Goal: Communication & Community: Share content

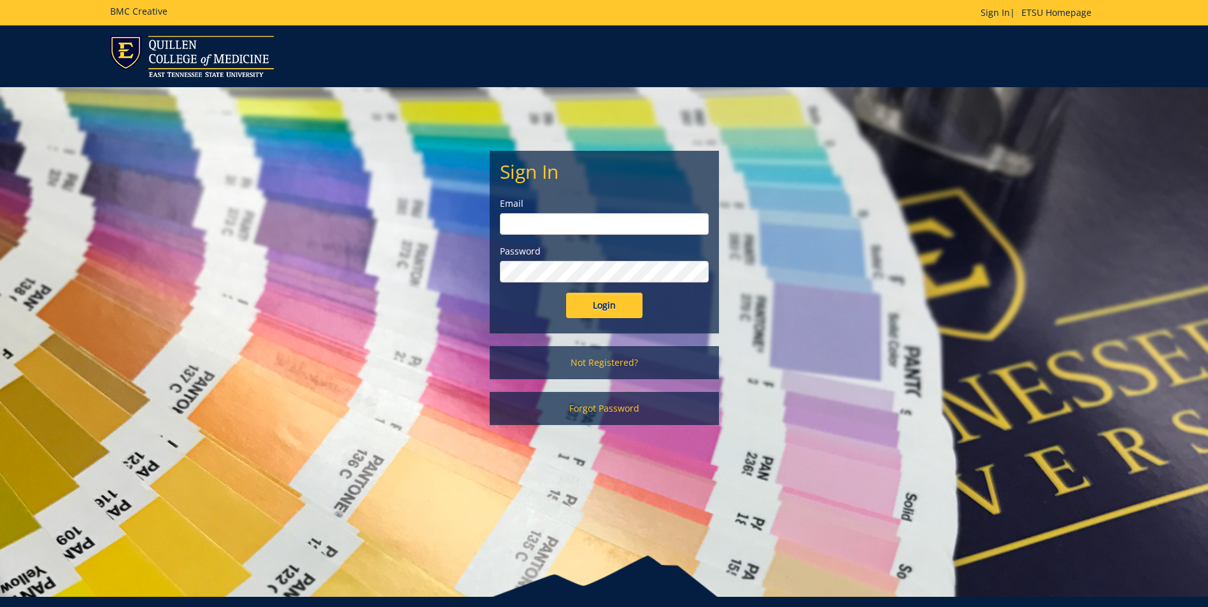
type input "[EMAIL_ADDRESS][DOMAIN_NAME]"
click at [607, 301] on input "Login" at bounding box center [604, 305] width 76 height 25
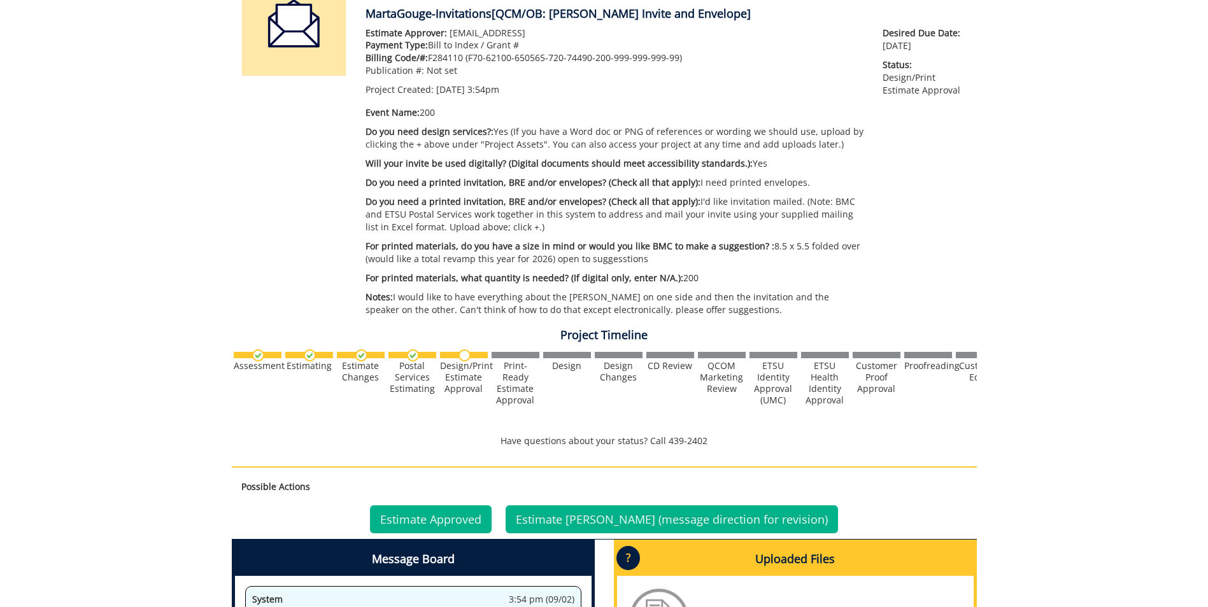
scroll to position [318, 0]
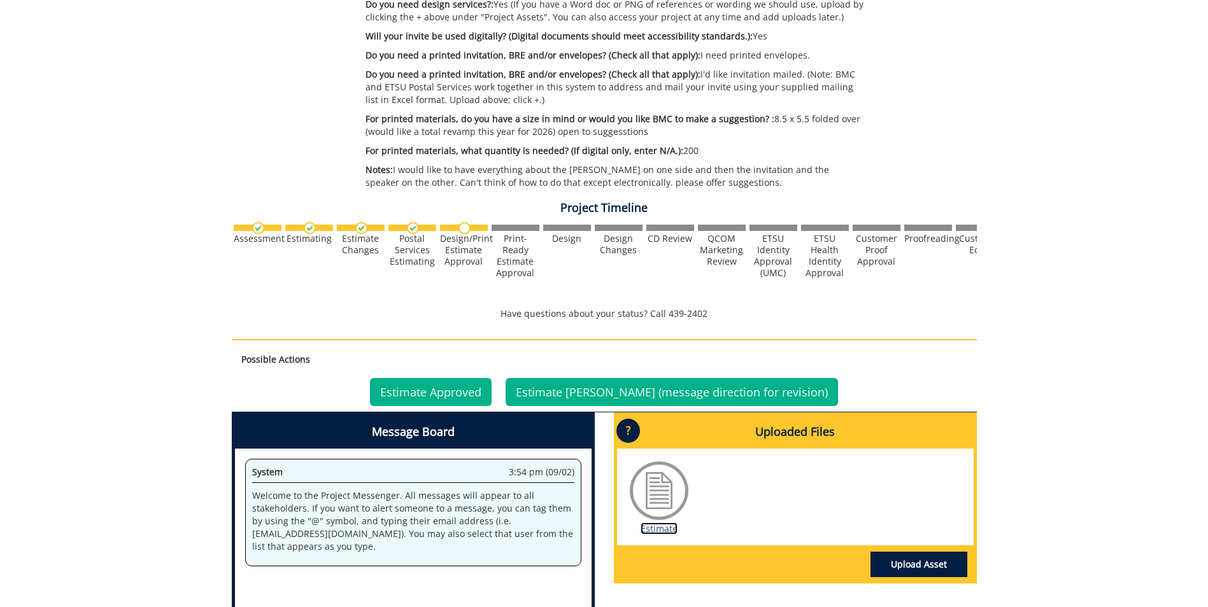
click at [654, 533] on link "Estimate" at bounding box center [658, 529] width 37 height 12
click at [491, 394] on link "Estimate Approved" at bounding box center [431, 392] width 122 height 28
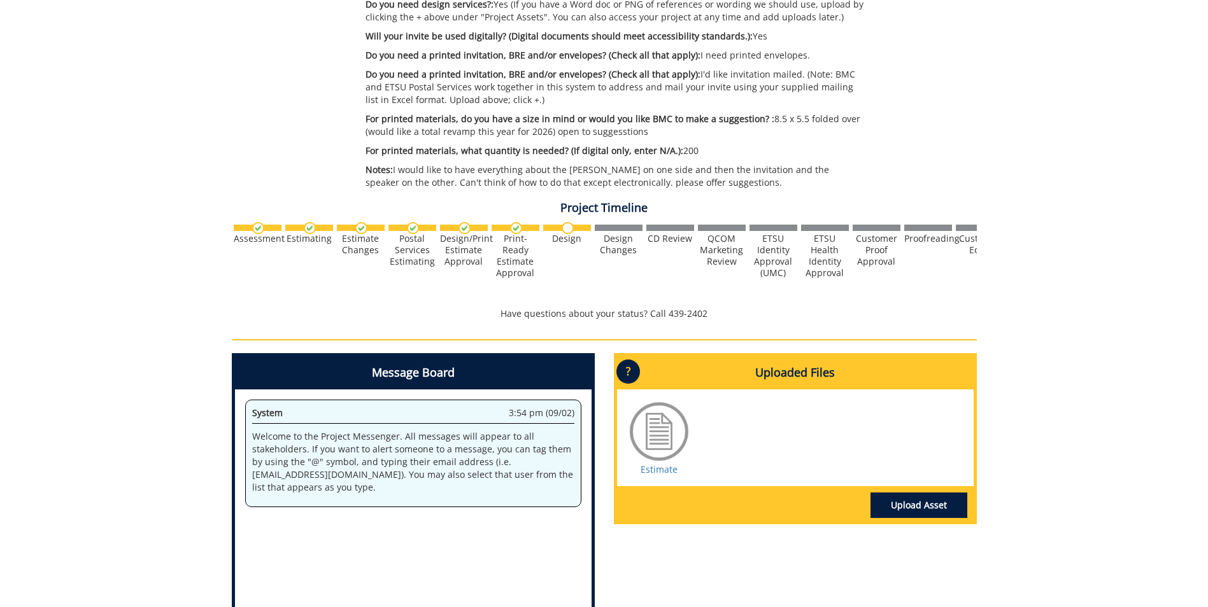
scroll to position [446, 0]
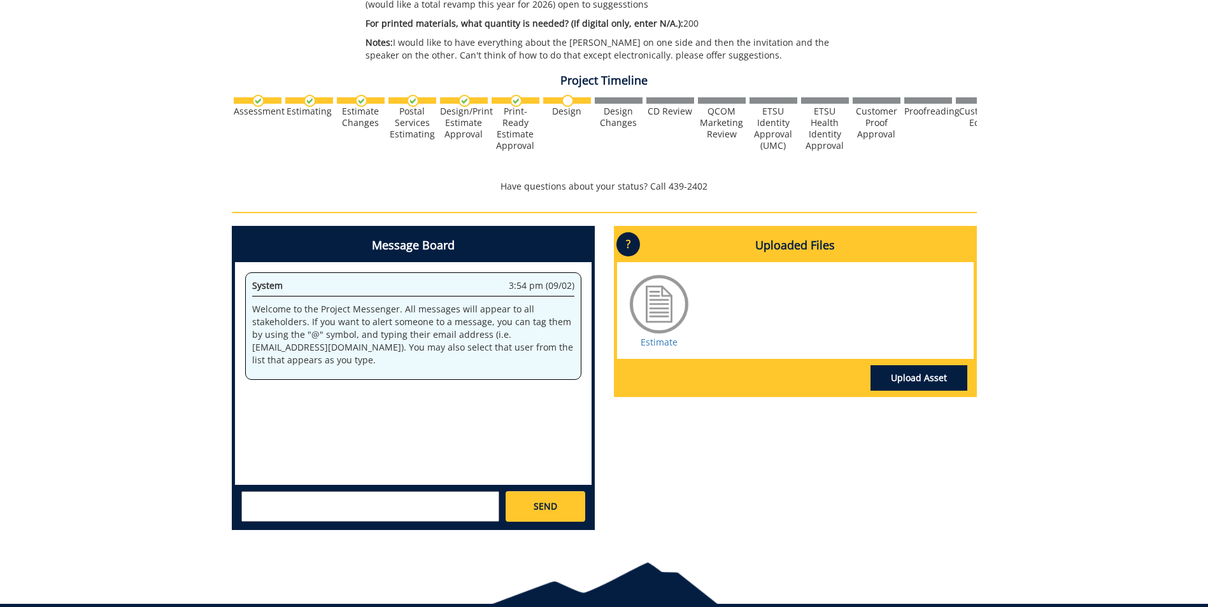
click at [449, 514] on textarea at bounding box center [370, 506] width 258 height 31
click at [469, 504] on textarea "@[EMAIL_ADDRESS][DOMAIN_NAME] @[EMAIL_ADDRESS][DOMAIN_NAME]" at bounding box center [370, 506] width 258 height 31
type textarea "@[EMAIL_ADDRESS][DOMAIN_NAME] @[EMAIL_ADDRESS][DOMAIN_NAME] here is the present…"
click at [914, 375] on link "Upload Asset" at bounding box center [918, 377] width 97 height 25
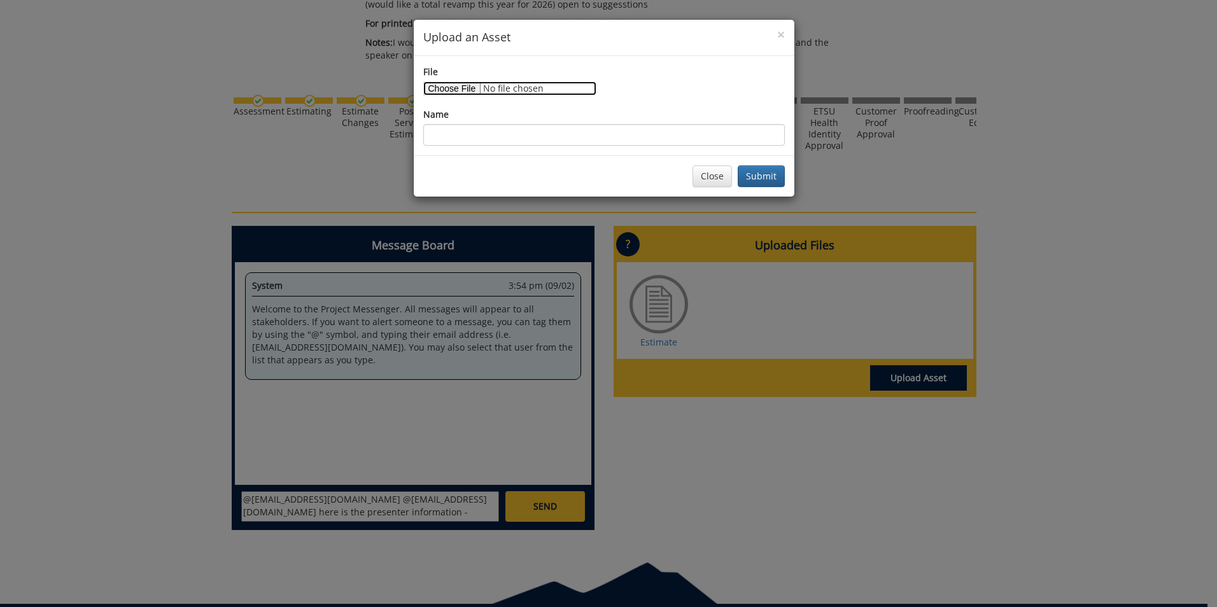
click at [474, 88] on input "File" at bounding box center [509, 88] width 173 height 14
type input "C:\fakepath\photo for invitation.jpg"
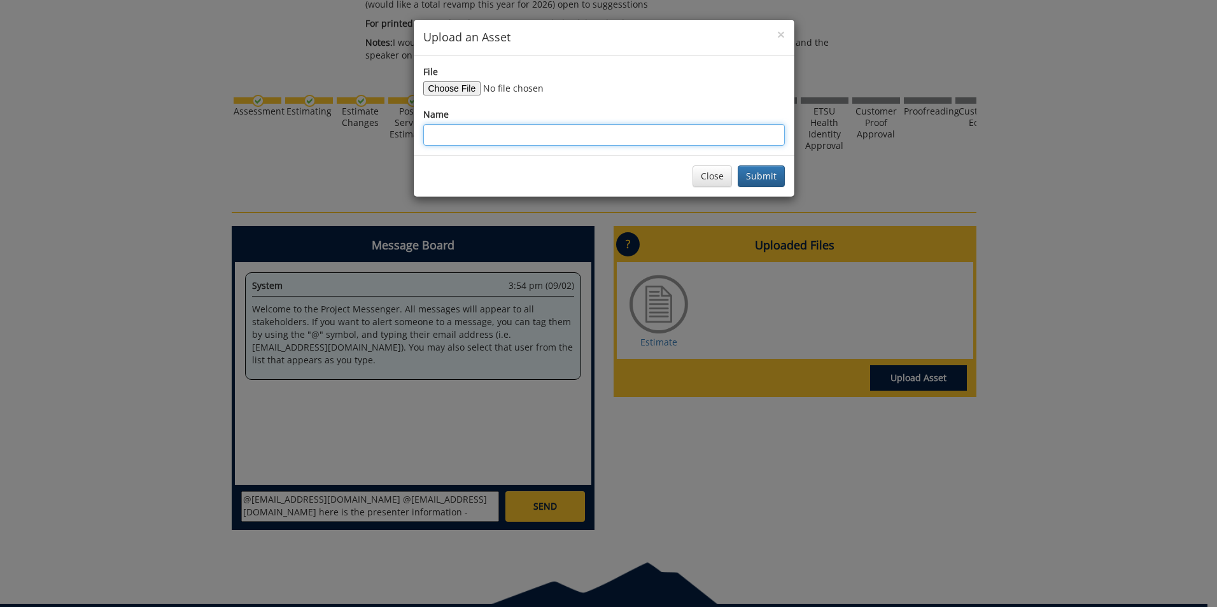
click at [509, 141] on input "Name" at bounding box center [604, 135] width 362 height 22
click at [766, 173] on button "Submit" at bounding box center [761, 177] width 47 height 22
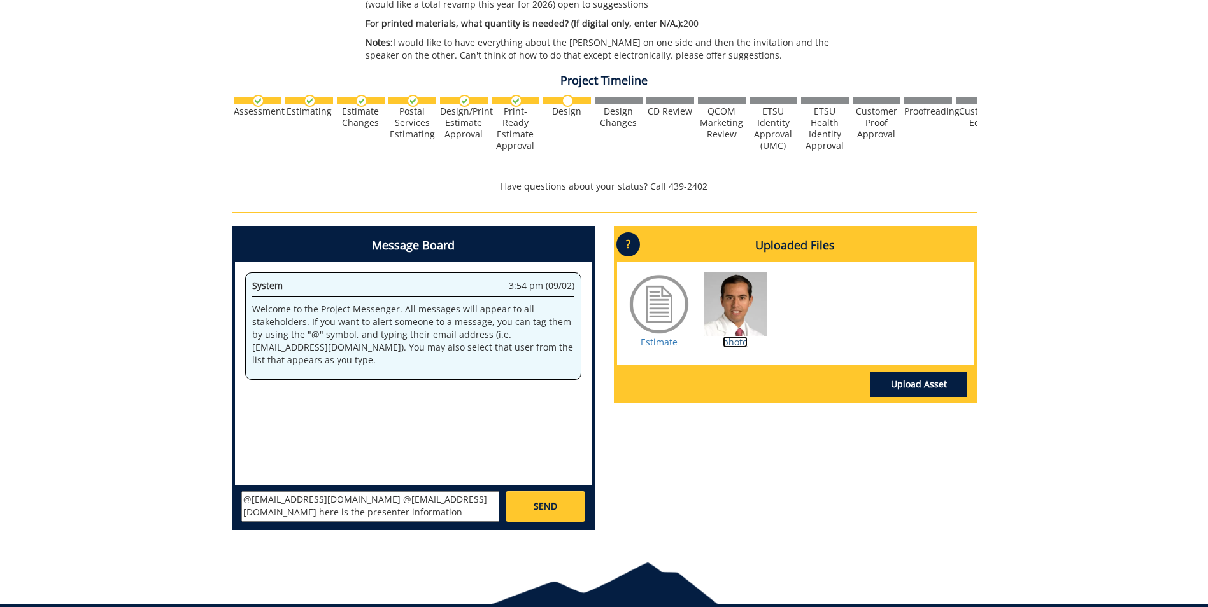
drag, startPoint x: 747, startPoint y: 318, endPoint x: 739, endPoint y: 340, distance: 23.4
click at [739, 340] on link "photo" at bounding box center [735, 342] width 25 height 12
drag, startPoint x: 735, startPoint y: 341, endPoint x: 797, endPoint y: 299, distance: 75.2
click at [797, 299] on div "Estimate photo" at bounding box center [795, 313] width 357 height 103
click at [794, 298] on div "Estimate photo" at bounding box center [795, 313] width 357 height 103
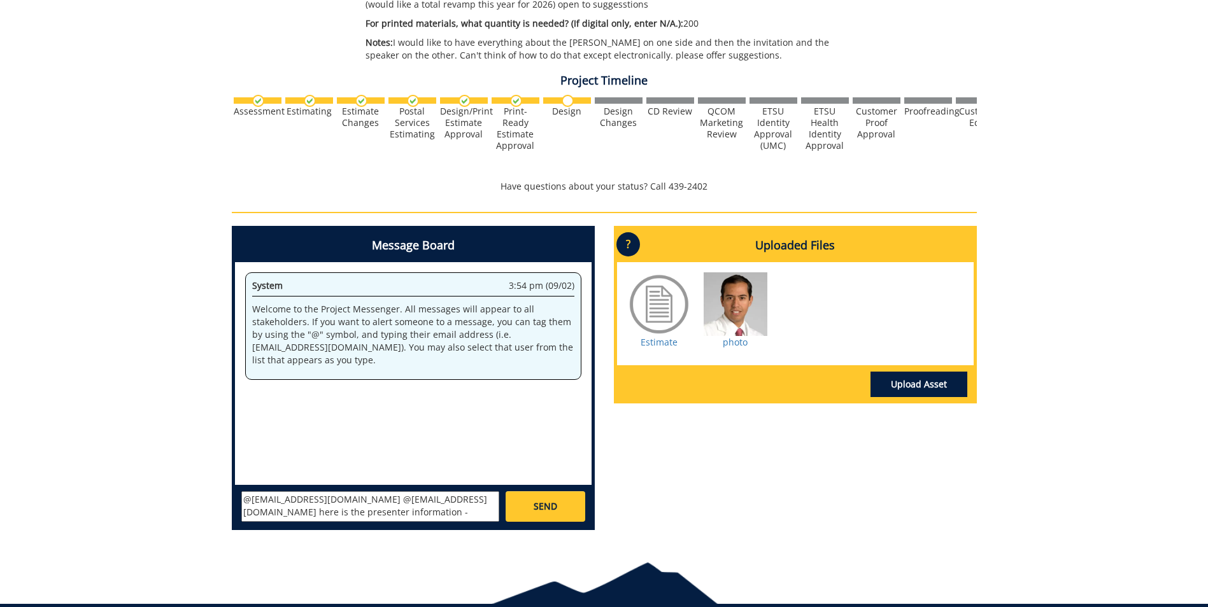
click at [740, 298] on div at bounding box center [736, 304] width 64 height 64
drag, startPoint x: 740, startPoint y: 298, endPoint x: 676, endPoint y: 455, distance: 169.3
click at [676, 455] on div "Message Board System 3:54 pm (09/02) Welcome to the Project Messenger. All mess…" at bounding box center [604, 383] width 764 height 315
click at [735, 341] on link "photo" at bounding box center [735, 342] width 25 height 12
click at [912, 388] on link "Upload Asset" at bounding box center [918, 384] width 97 height 25
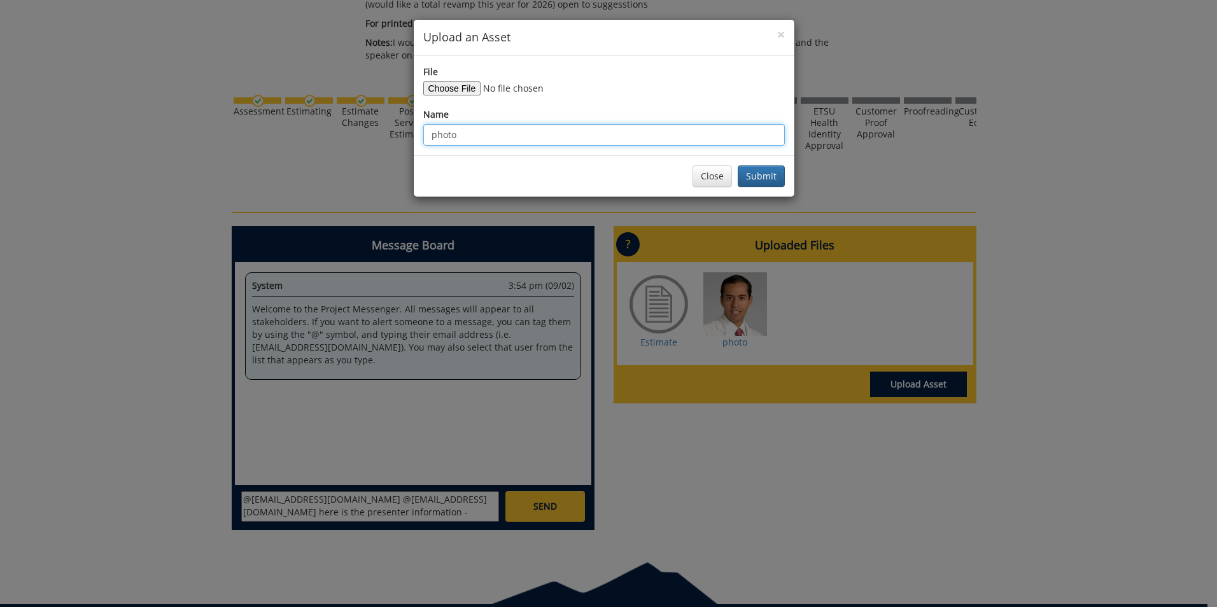
click at [529, 132] on input "photo" at bounding box center [604, 135] width 362 height 22
type input "p"
type input "use this photo please"
click at [772, 173] on button "Submit" at bounding box center [761, 177] width 47 height 22
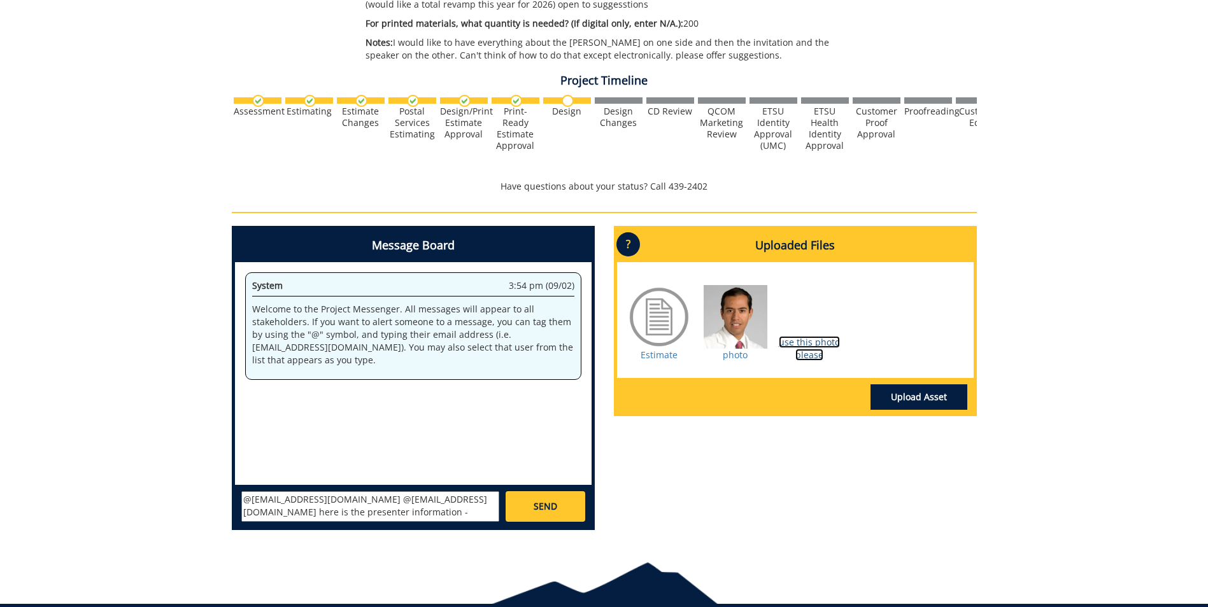
click at [812, 345] on link "use this photo please" at bounding box center [809, 348] width 61 height 25
click at [918, 393] on link "Upload Asset" at bounding box center [918, 397] width 97 height 25
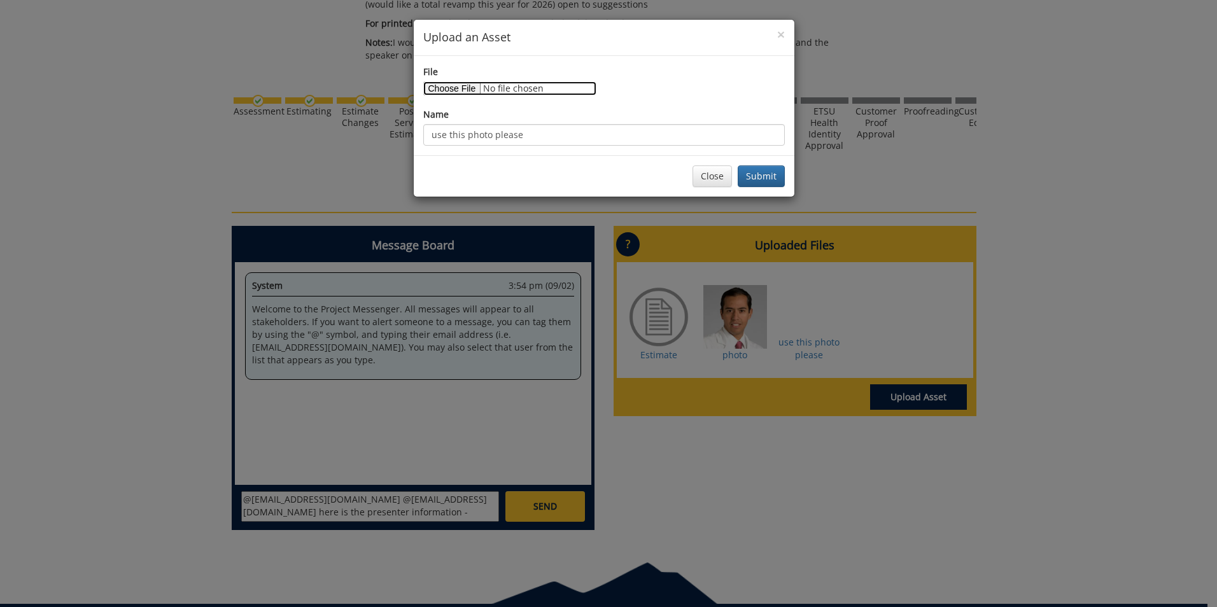
click at [444, 88] on input "File" at bounding box center [509, 88] width 173 height 14
type input "C:\fakepath\[PERSON_NAME] 2025.jpg"
click at [754, 175] on button "Submit" at bounding box center [761, 177] width 47 height 22
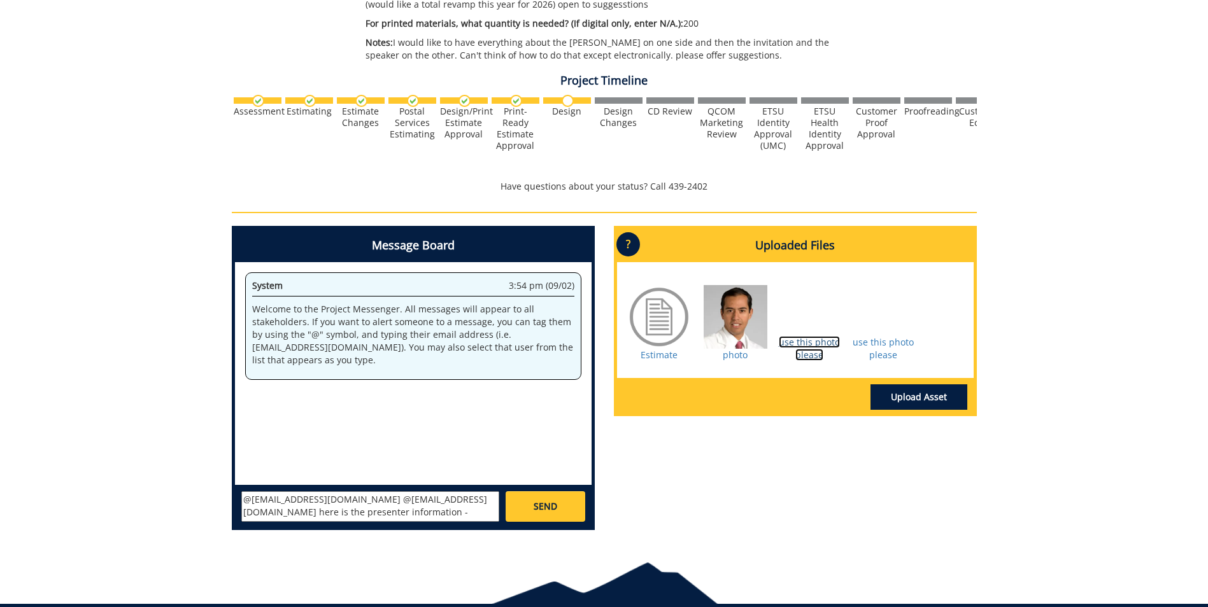
drag, startPoint x: 815, startPoint y: 346, endPoint x: 805, endPoint y: 340, distance: 11.5
click at [805, 340] on link "use this photo please" at bounding box center [809, 348] width 61 height 25
type textarea "@[EMAIL_ADDRESS][DOMAIN_NAME] @[EMAIL_ADDRESS][DOMAIN_NAME] here is the present…"
click at [921, 396] on link "Upload Asset" at bounding box center [918, 397] width 97 height 25
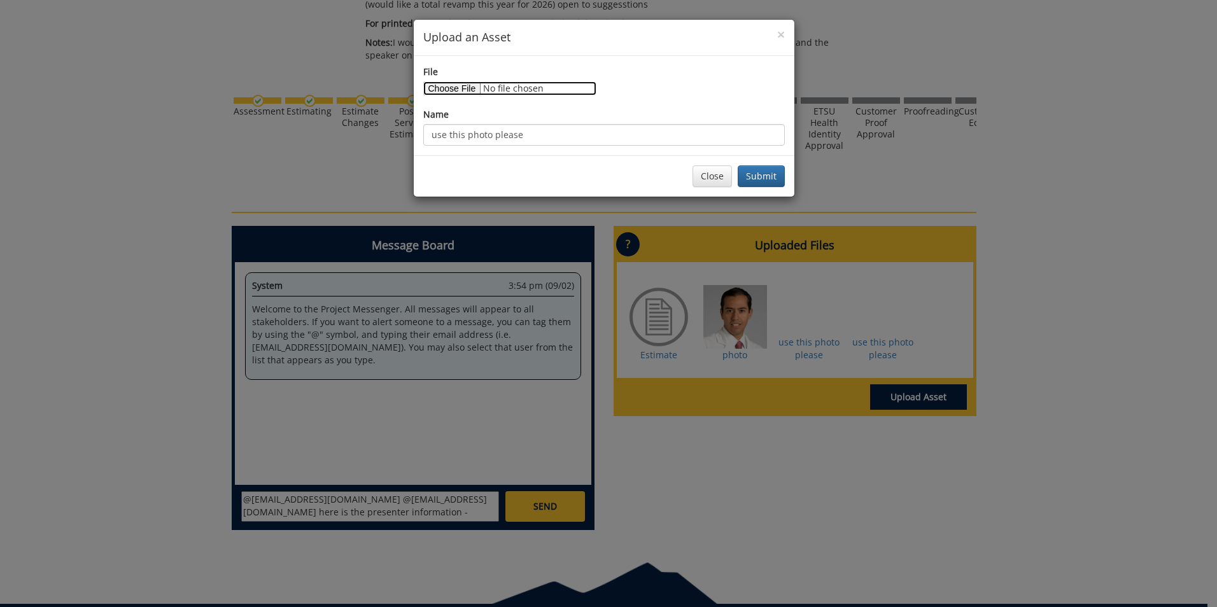
click at [464, 88] on input "File" at bounding box center [509, 88] width 173 height 14
click at [759, 176] on button "Submit" at bounding box center [761, 177] width 47 height 22
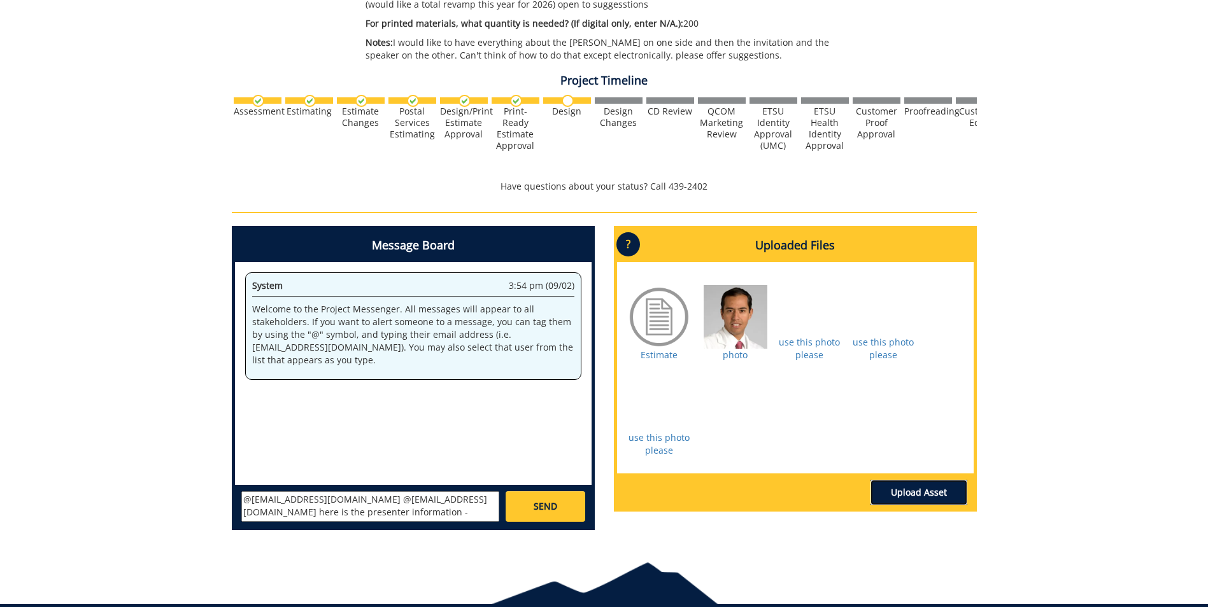
click at [916, 491] on link "Upload Asset" at bounding box center [918, 492] width 97 height 25
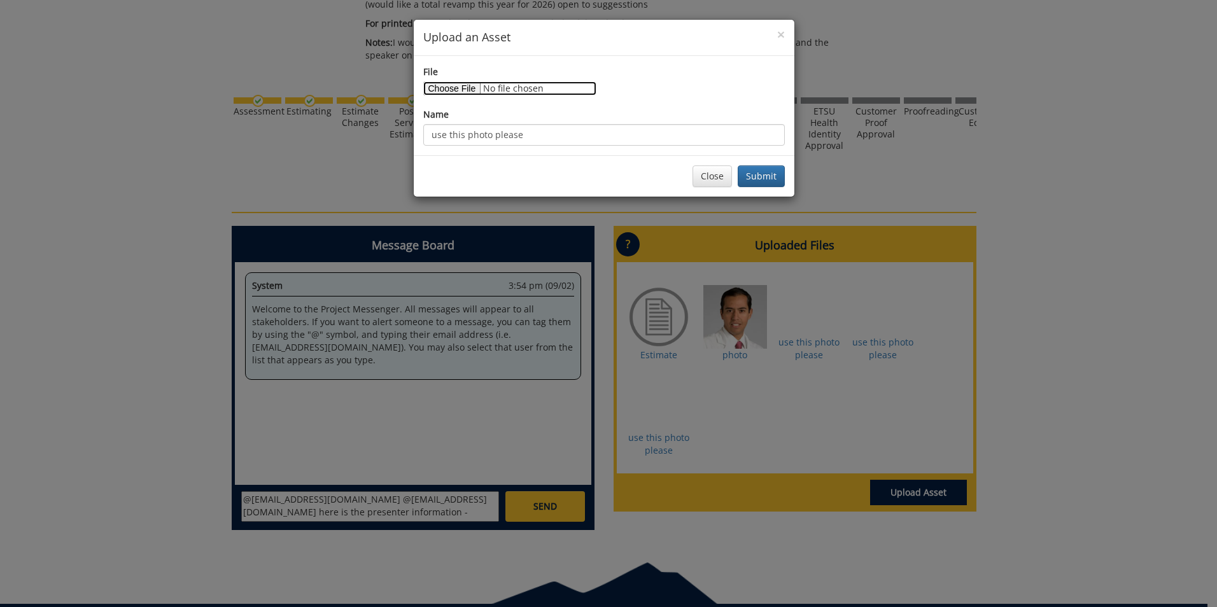
click at [458, 87] on input "File" at bounding box center [509, 88] width 173 height 14
type input "C:\fakepath\[PERSON_NAME] bio.docx"
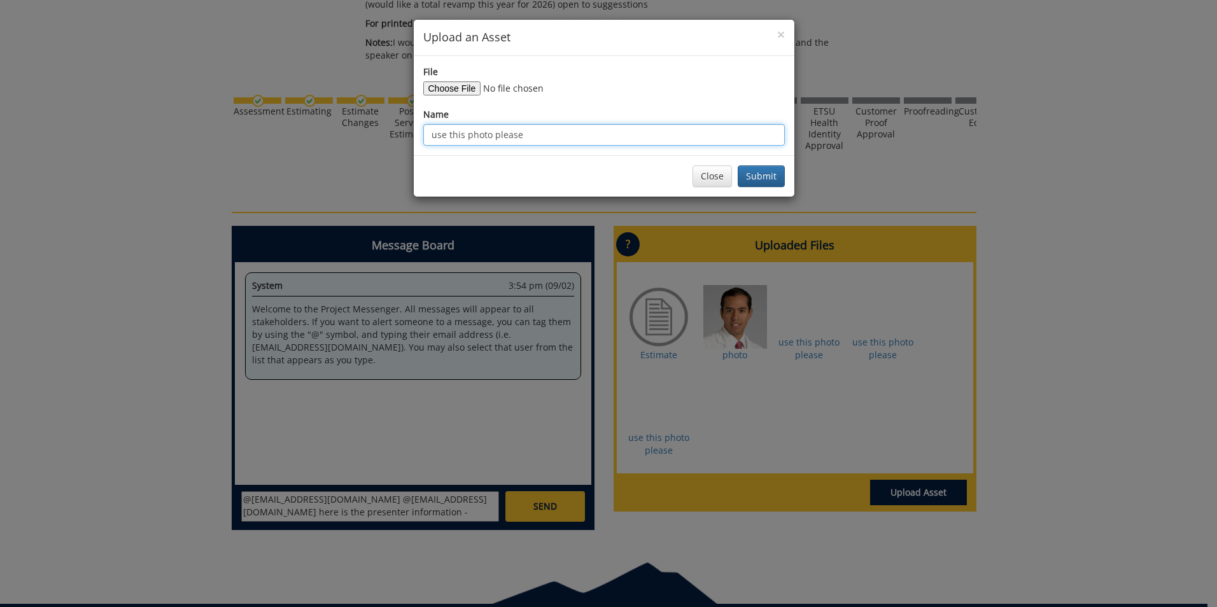
click at [547, 131] on input "use this photo please" at bounding box center [604, 135] width 362 height 22
drag, startPoint x: 547, startPoint y: 131, endPoint x: 300, endPoint y: 180, distance: 251.8
click at [300, 180] on div "× Upload an Asset File Name use this photo please Close Submit" at bounding box center [608, 303] width 1217 height 607
type input "BIO"
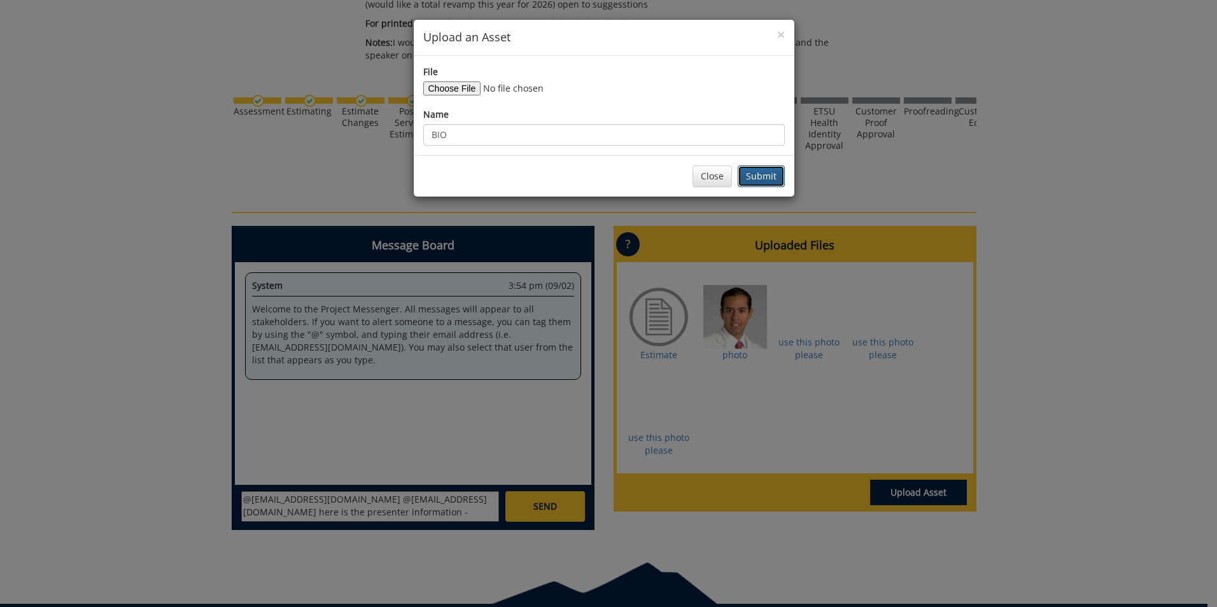
click at [763, 178] on button "Submit" at bounding box center [761, 177] width 47 height 22
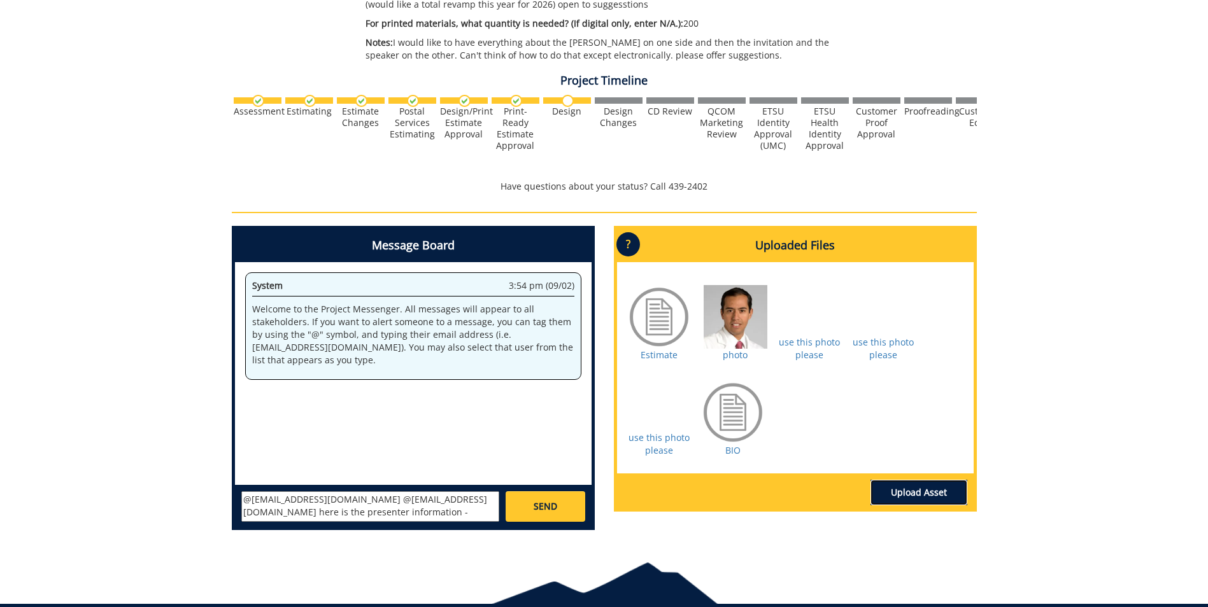
click at [927, 495] on link "Upload Asset" at bounding box center [918, 492] width 97 height 25
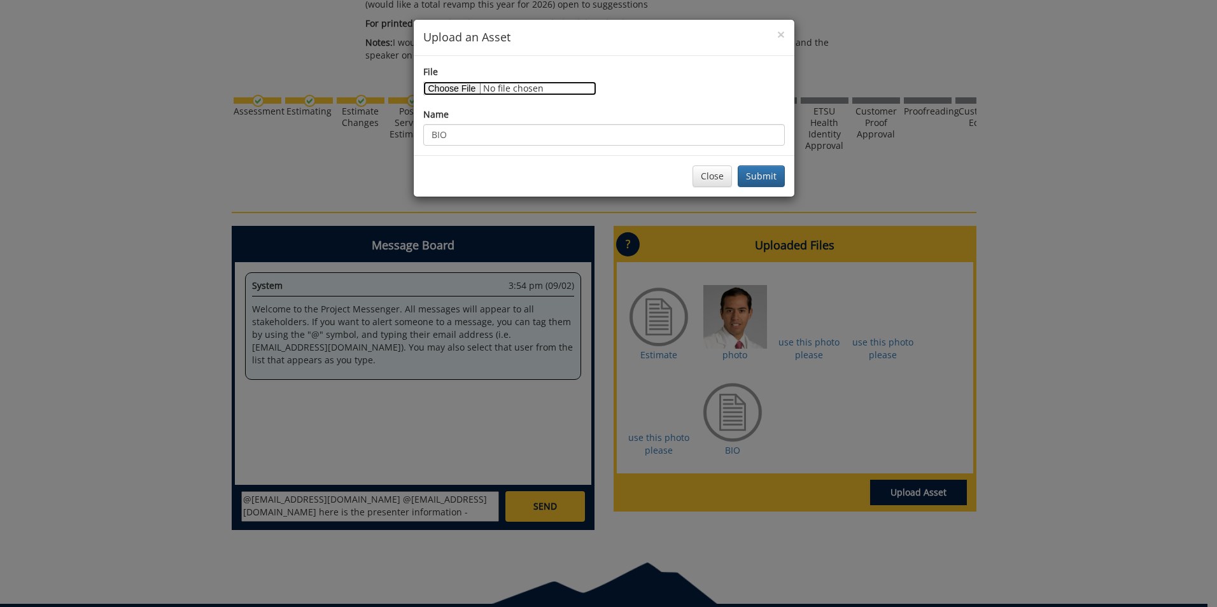
click at [457, 87] on input "File" at bounding box center [509, 88] width 173 height 14
type input "C:\fakepath\[PERSON_NAME] ETSU proposed topic.docx"
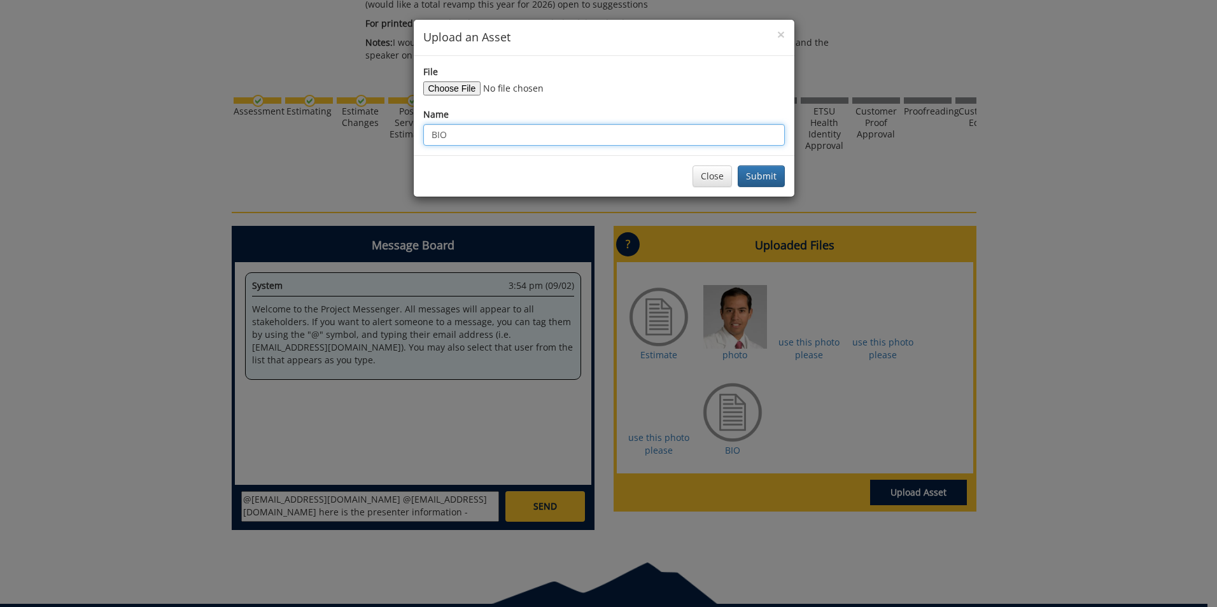
drag, startPoint x: 464, startPoint y: 138, endPoint x: 415, endPoint y: 118, distance: 52.8
click at [411, 120] on div "× Upload an Asset File Name BIO Close Submit" at bounding box center [608, 303] width 1217 height 607
type input "Title of presentation"
click at [774, 174] on button "Submit" at bounding box center [761, 177] width 47 height 22
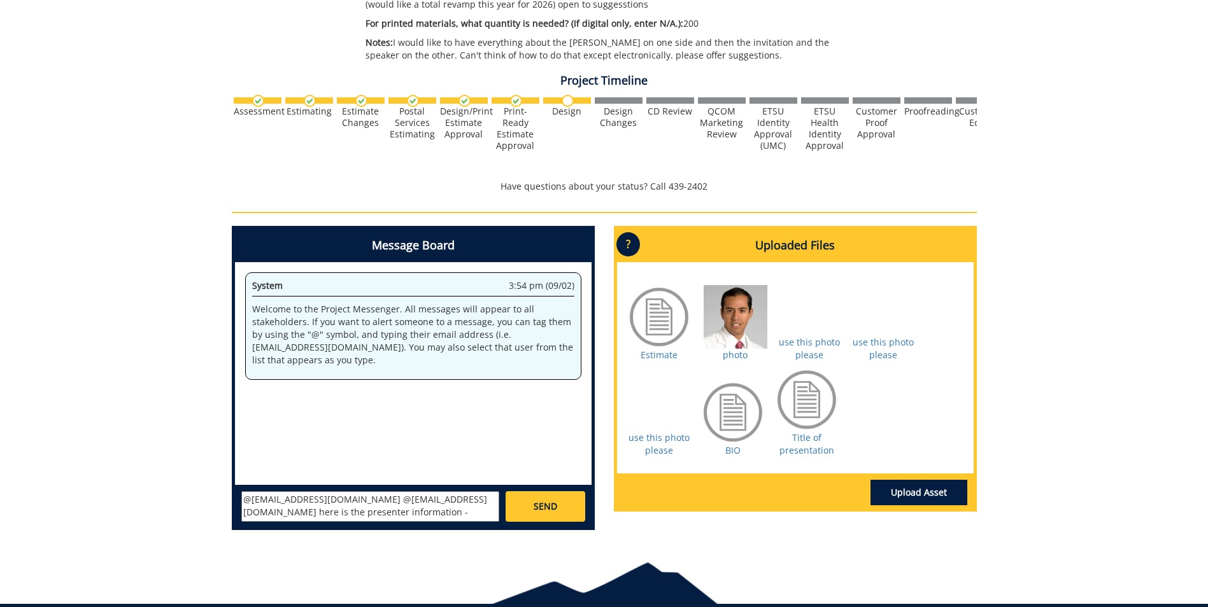
type textarea "@[EMAIL_ADDRESS][DOMAIN_NAME] @[EMAIL_ADDRESS][DOMAIN_NAME] here is the present…"
click at [560, 509] on link "SEND" at bounding box center [545, 506] width 79 height 31
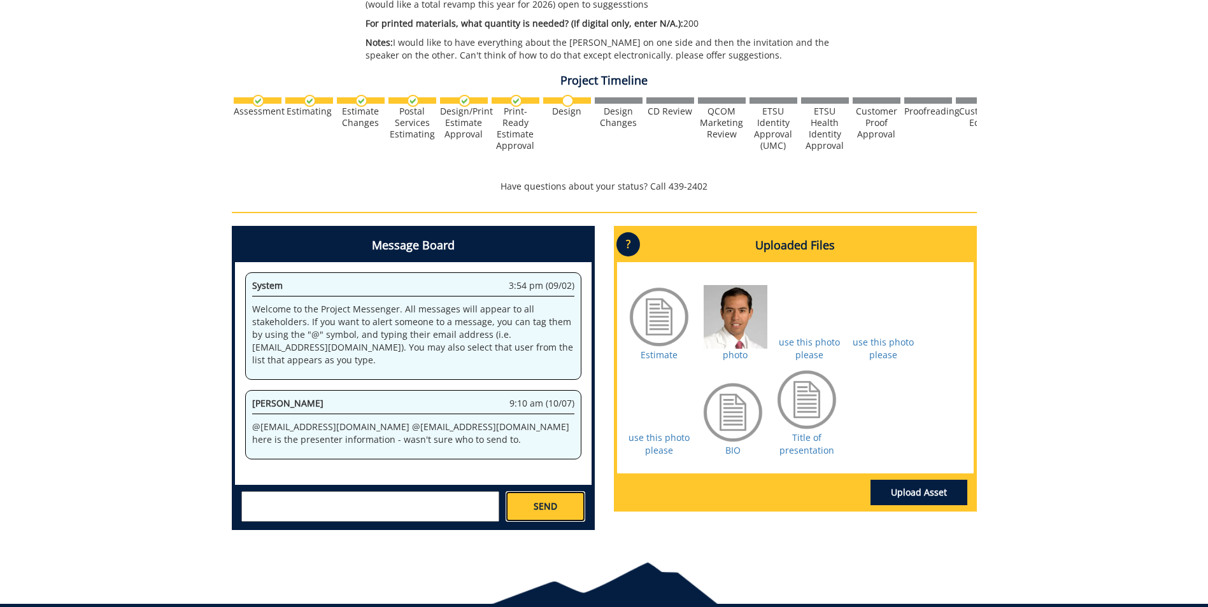
scroll to position [379, 0]
